Goal: Task Accomplishment & Management: Use online tool/utility

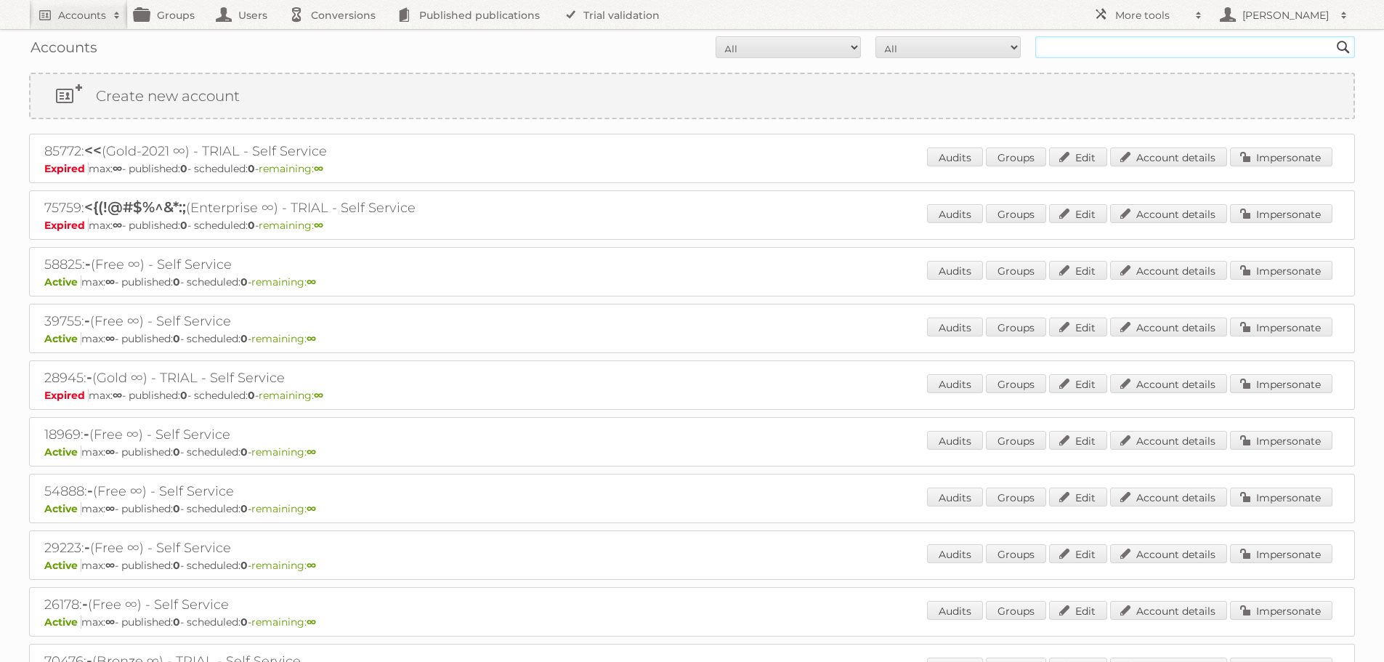
click at [1065, 49] on input "text" at bounding box center [1195, 47] width 320 height 22
type input "ikea communications"
click at [1332, 36] on input "Search" at bounding box center [1343, 47] width 22 height 22
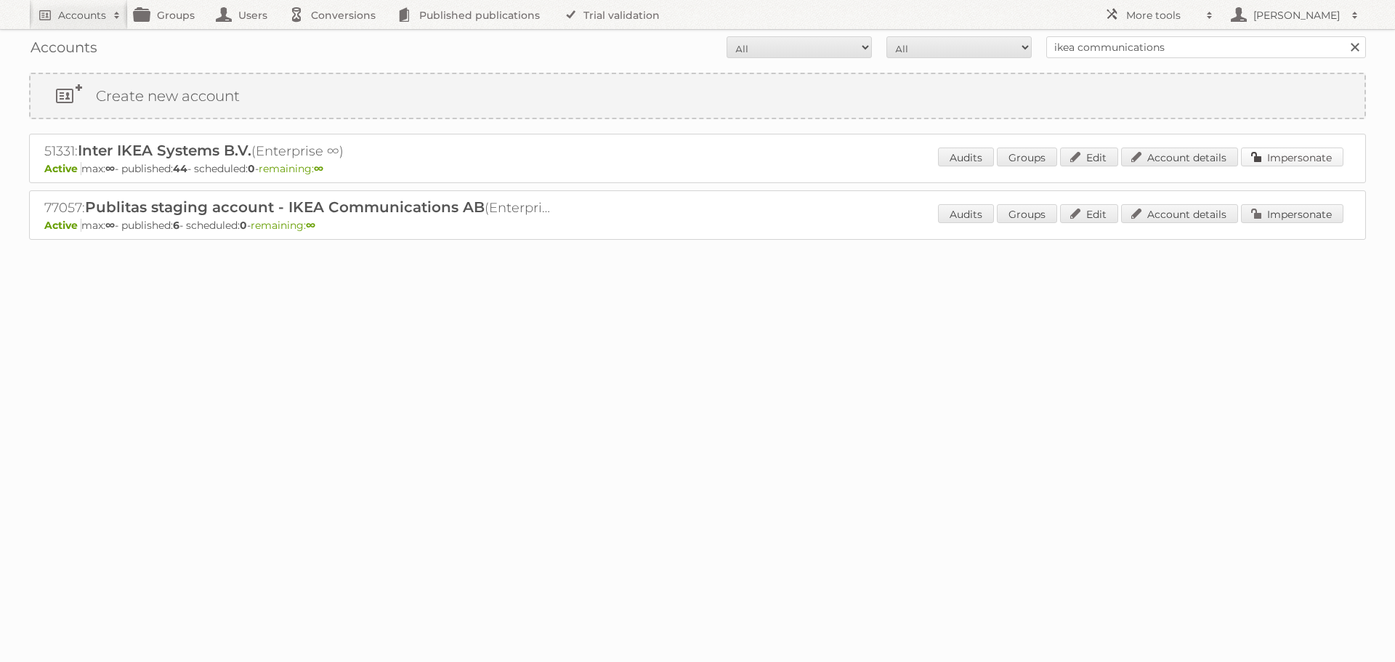
click at [1298, 156] on link "Impersonate" at bounding box center [1292, 156] width 102 height 19
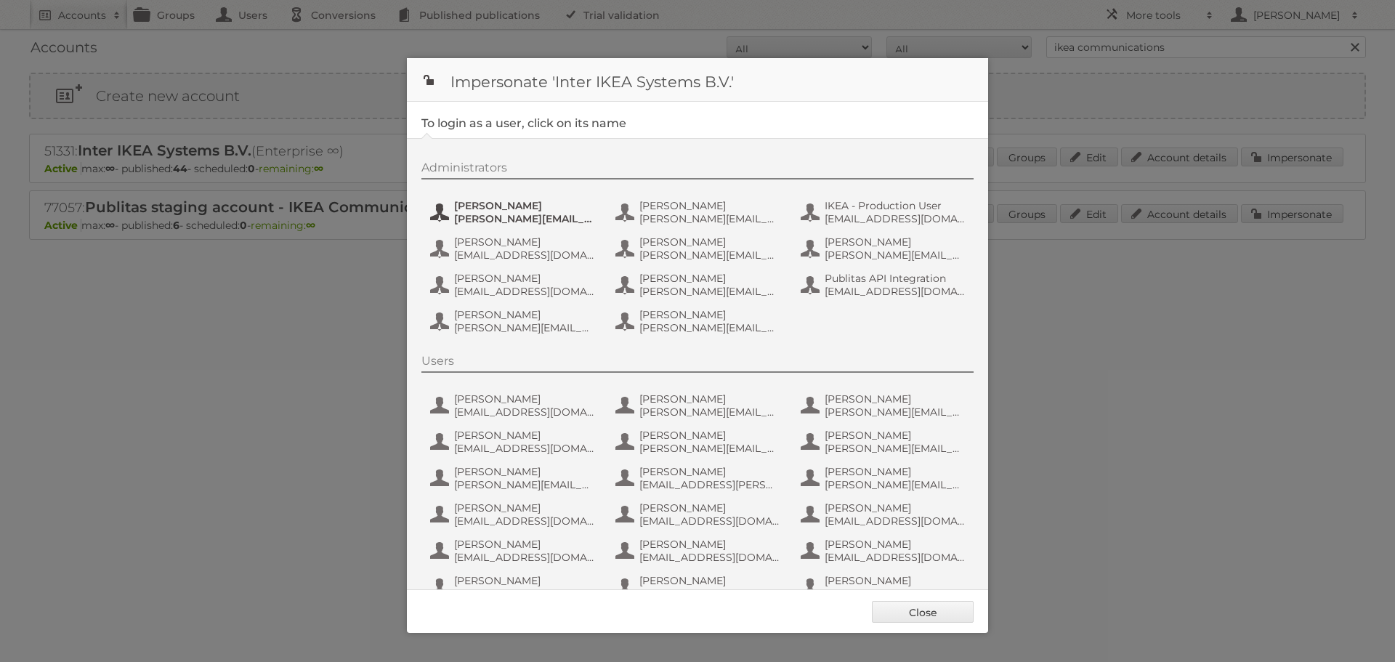
click at [479, 213] on span "[PERSON_NAME][EMAIL_ADDRESS][DOMAIN_NAME]" at bounding box center [524, 218] width 141 height 13
